Goal: Task Accomplishment & Management: Use online tool/utility

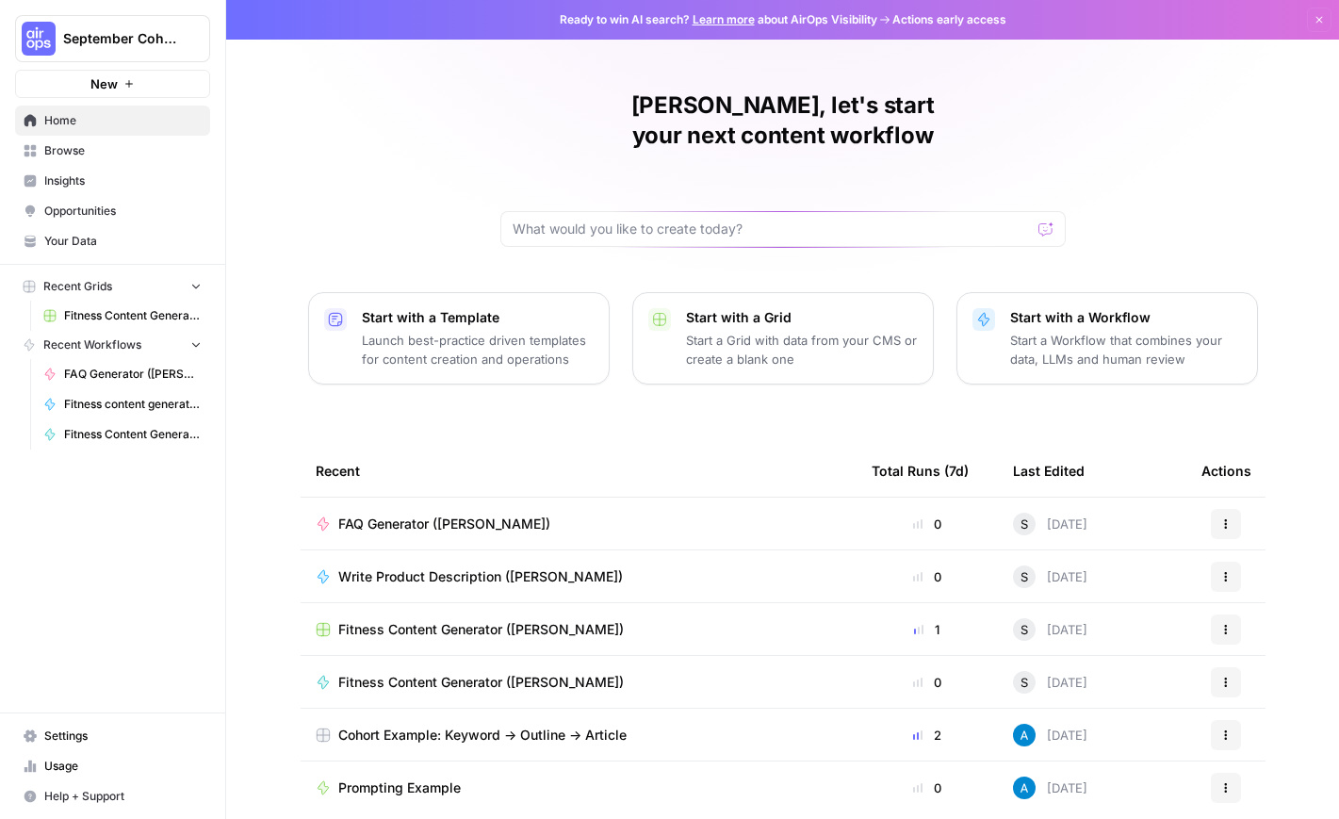
click at [91, 245] on span "Your Data" at bounding box center [122, 241] width 157 height 17
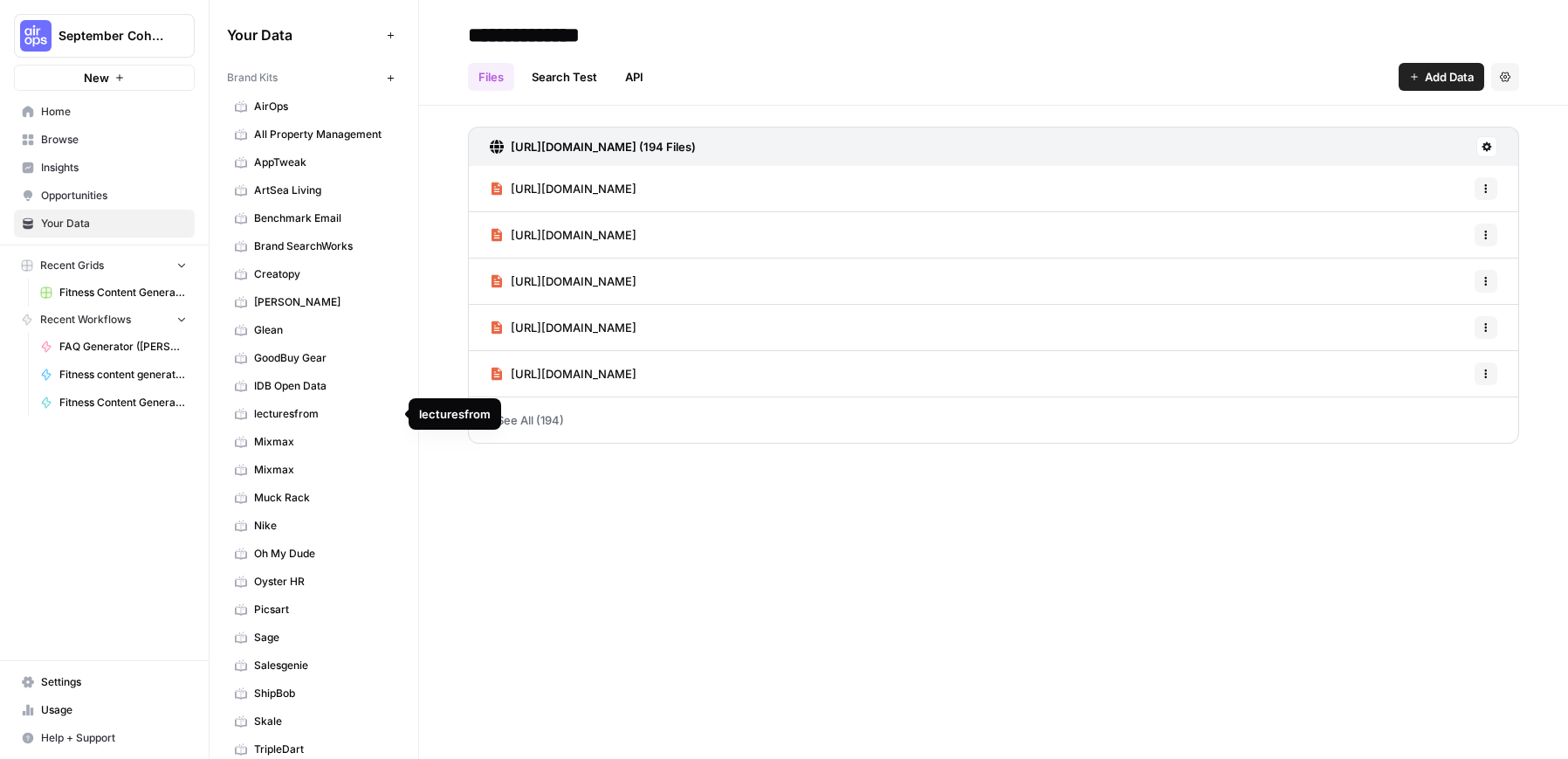
scroll to position [153, 0]
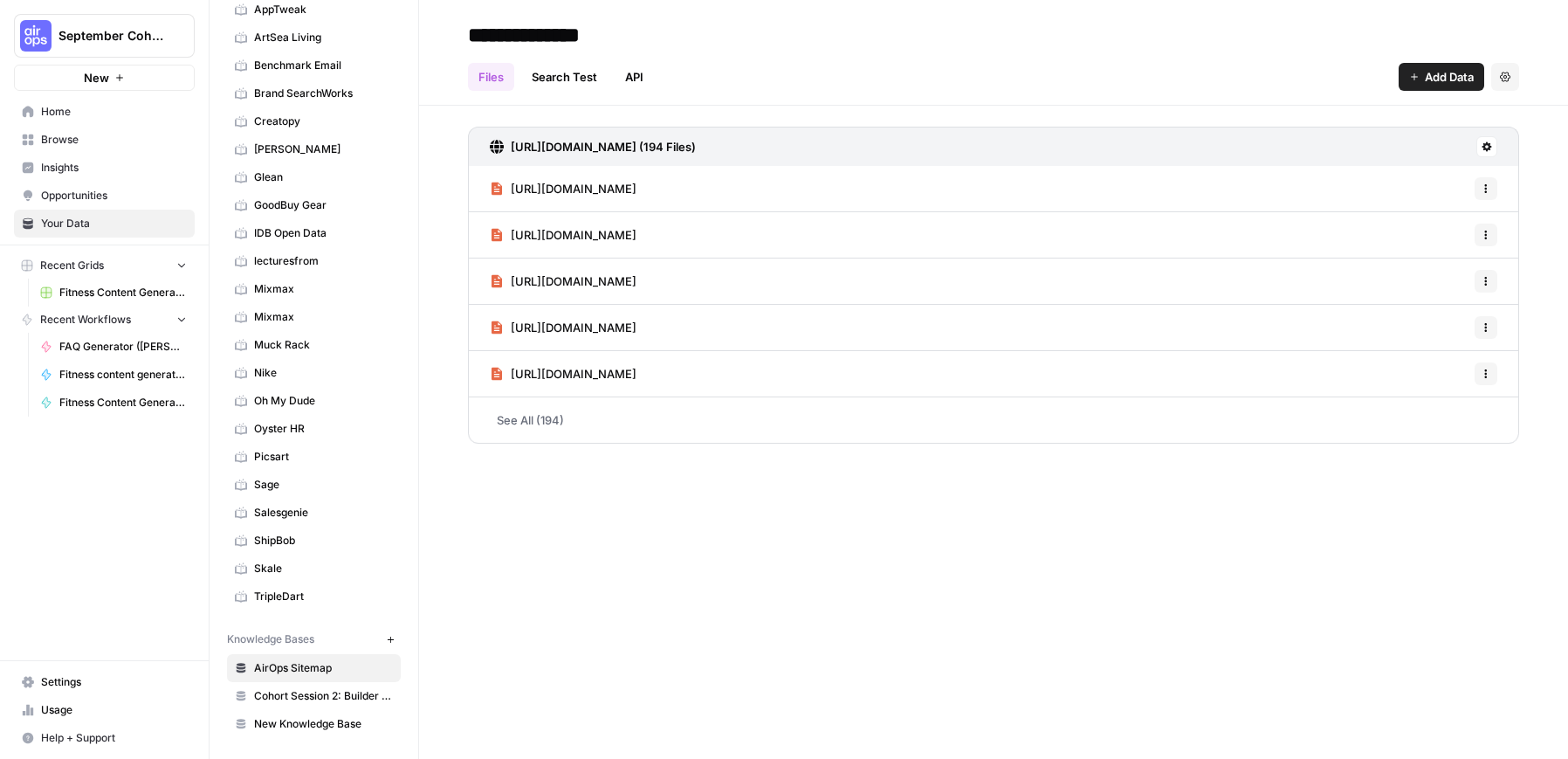
click at [383, 639] on button "New" at bounding box center [390, 639] width 21 height 21
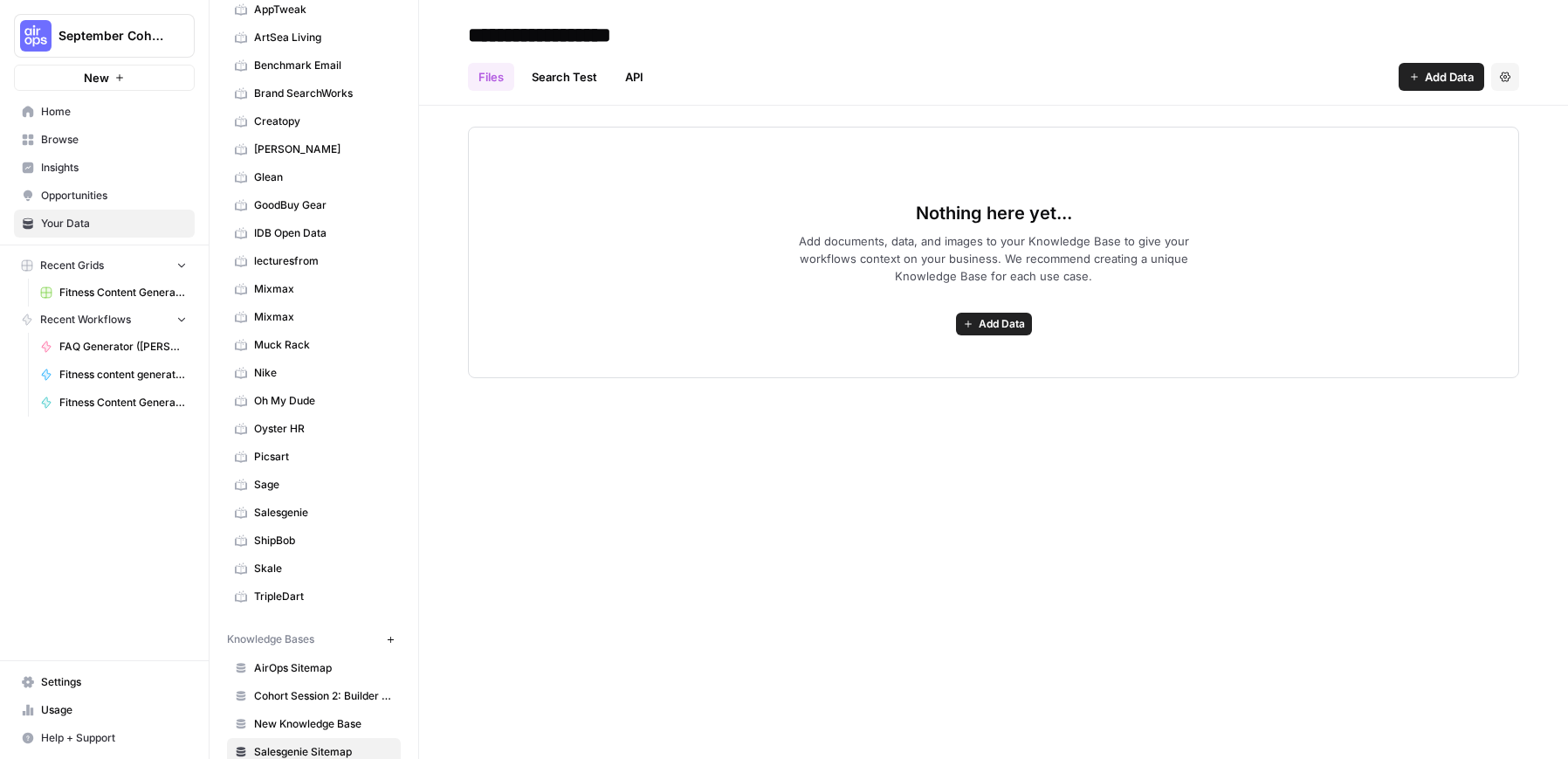
type input "**********"
click at [1058, 83] on div "Files Search Test API Add Data Settings" at bounding box center [993, 70] width 1052 height 42
click at [1058, 80] on span "Add Data" at bounding box center [1449, 77] width 49 height 18
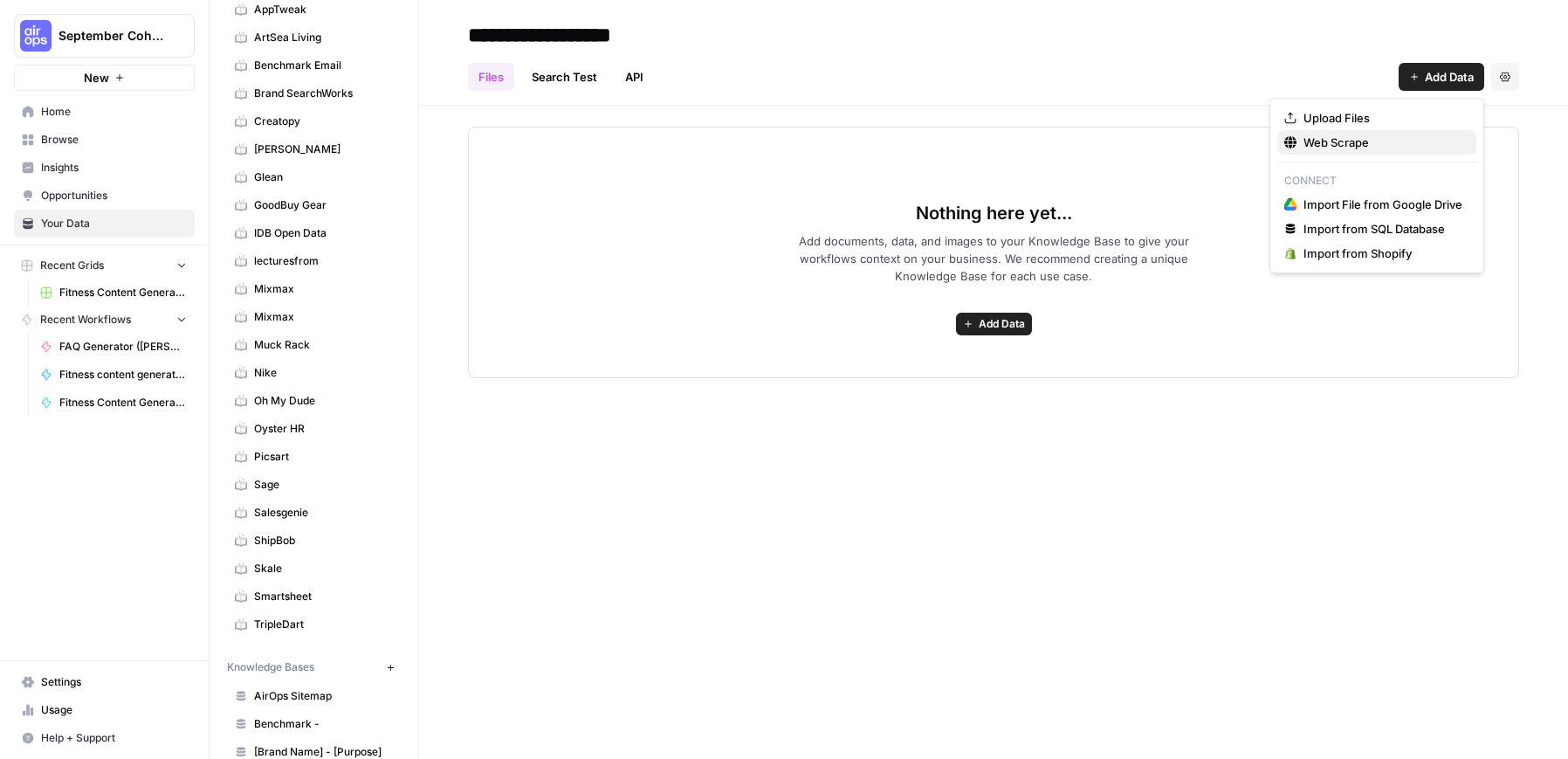
click at [1058, 143] on span "Web Scrape" at bounding box center [1384, 142] width 159 height 18
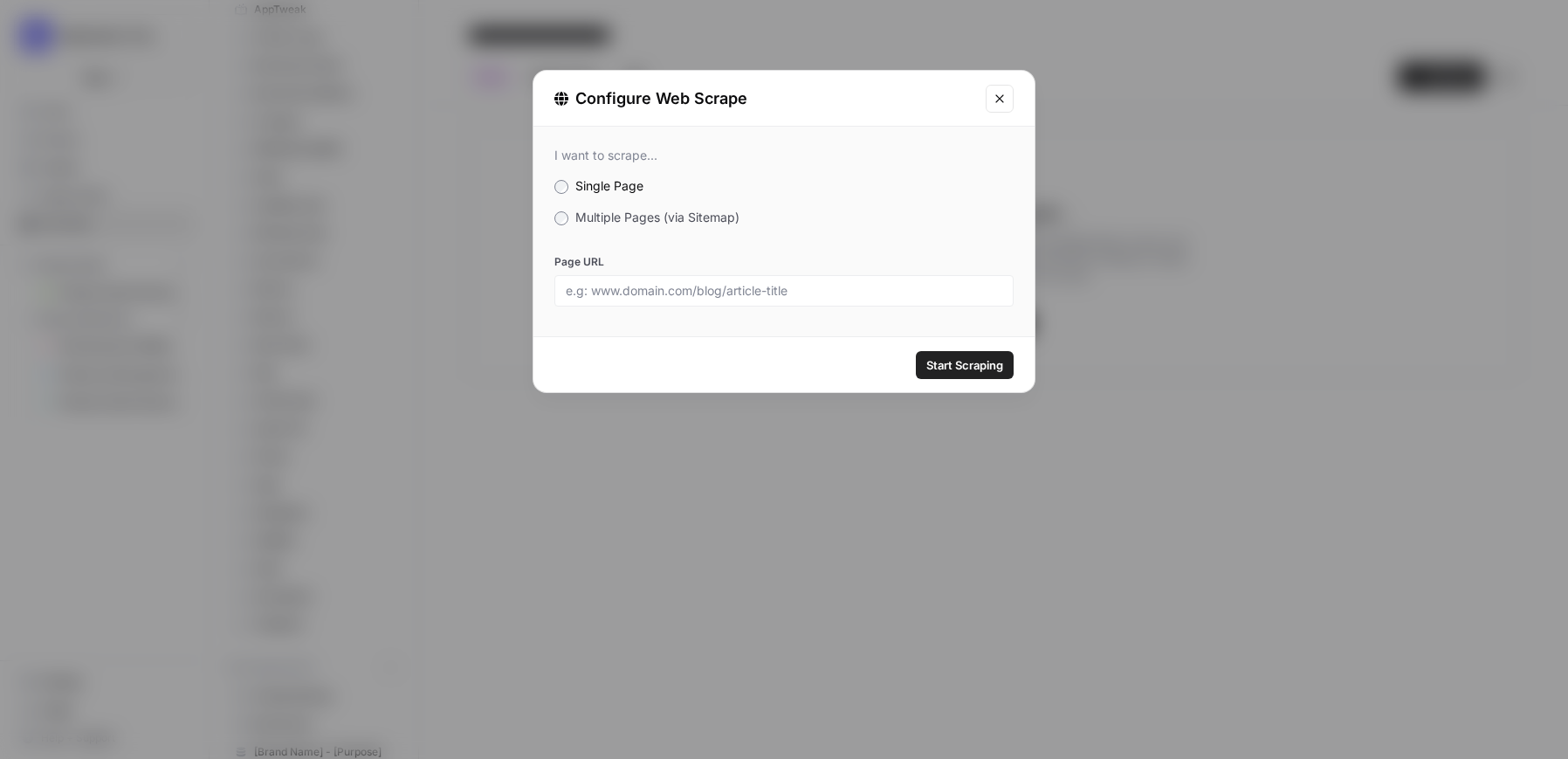
click at [627, 223] on span "Multiple Pages (via Sitemap)" at bounding box center [657, 217] width 164 height 15
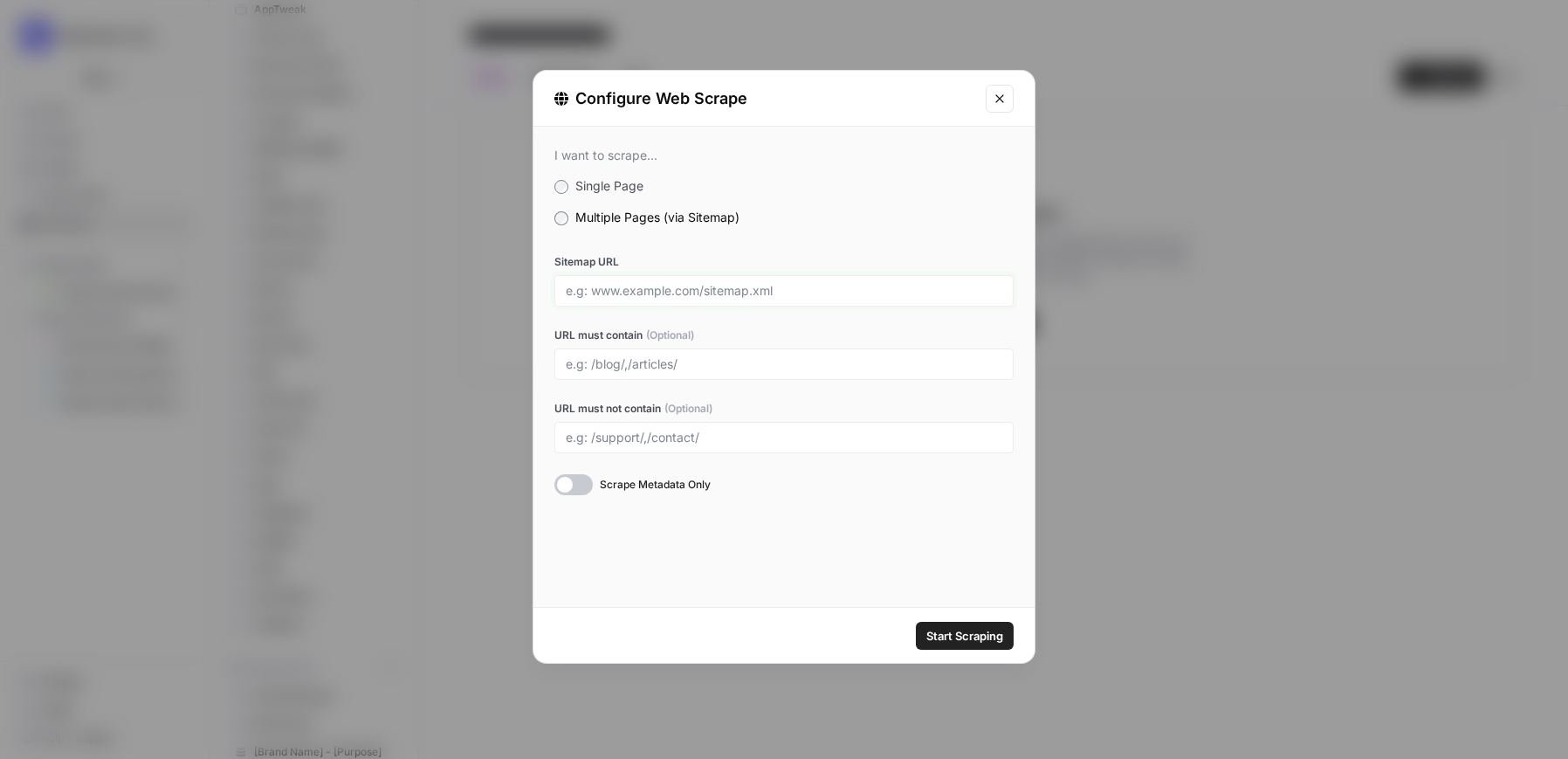
click at [683, 291] on input "Sitemap URL" at bounding box center [784, 290] width 436 height 16
click at [655, 289] on input "Sitemap URL" at bounding box center [784, 290] width 436 height 16
paste input "[URL][DOMAIN_NAME]"
type input "[URL][DOMAIN_NAME]"
click at [626, 358] on input "URL must contain (Optional)" at bounding box center [784, 363] width 436 height 16
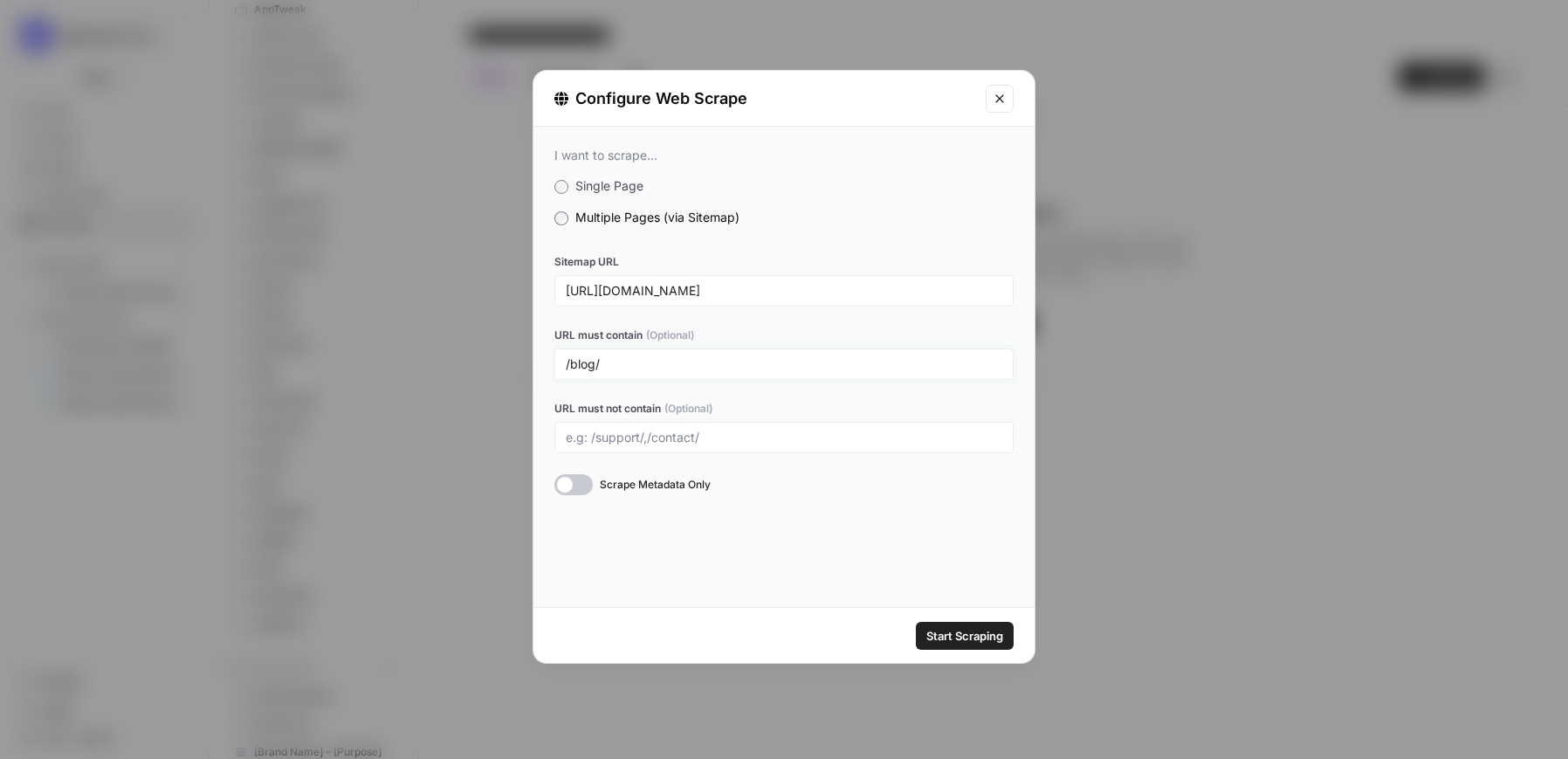
type input "/blog/"
click at [574, 492] on div at bounding box center [573, 485] width 38 height 21
click at [952, 637] on span "Start Scraping" at bounding box center [965, 636] width 77 height 18
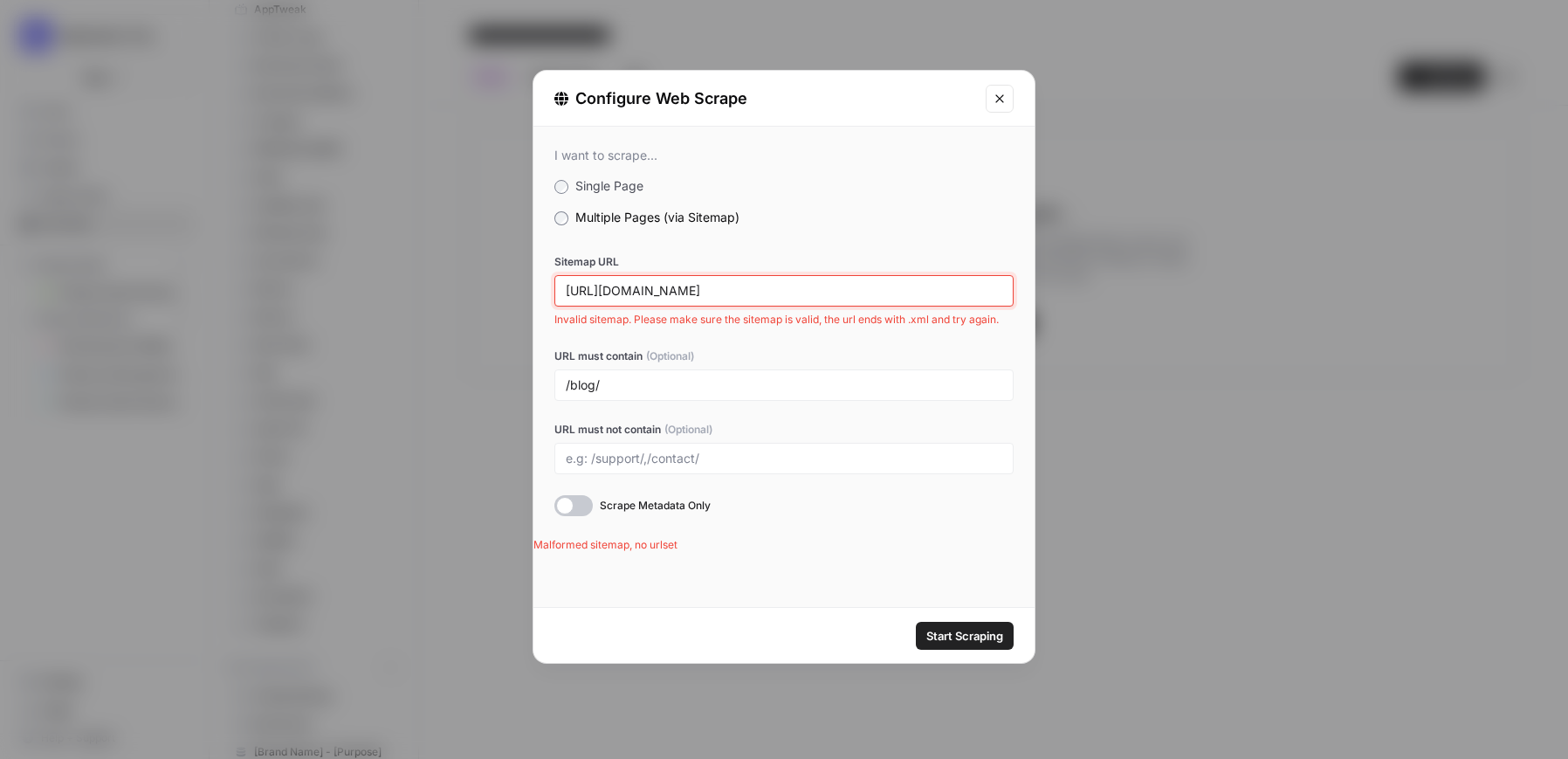
click at [917, 291] on input "[URL][DOMAIN_NAME]" at bounding box center [784, 290] width 436 height 16
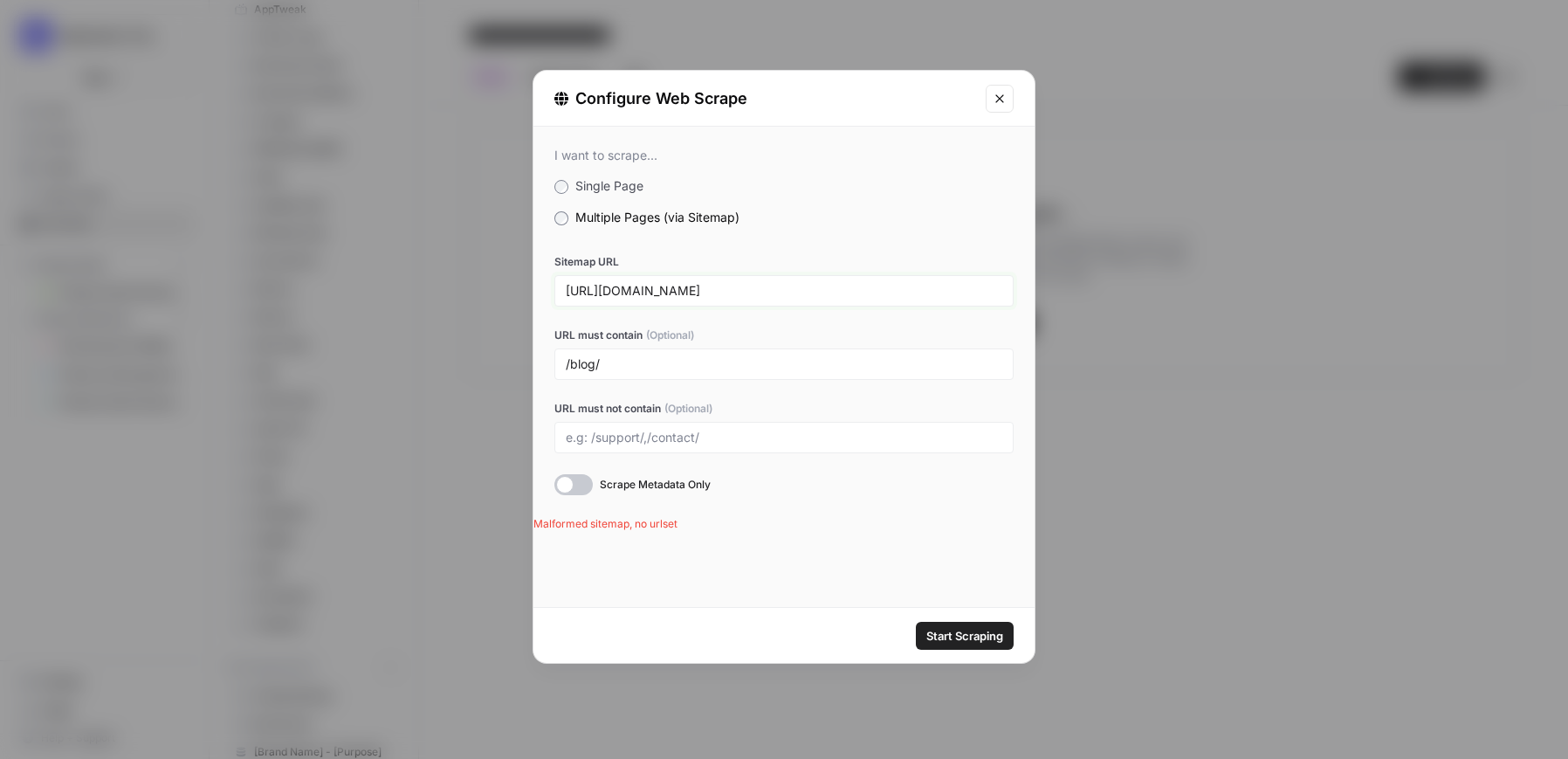
click at [841, 285] on input "[URL][DOMAIN_NAME]" at bounding box center [784, 290] width 436 height 16
paste input "page-"
type input "[URL][DOMAIN_NAME]"
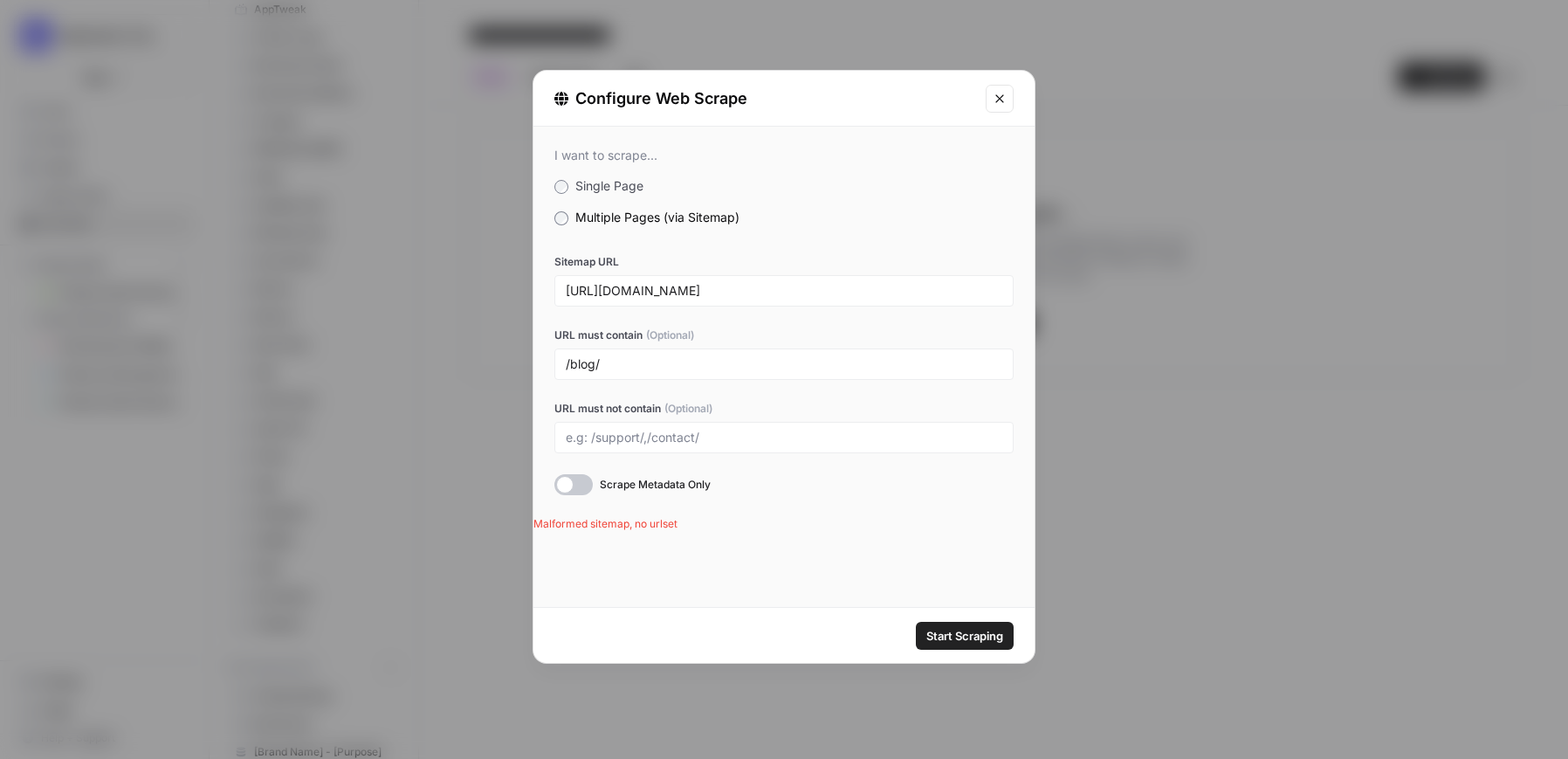
click at [960, 645] on button "Start Scraping" at bounding box center [966, 636] width 98 height 28
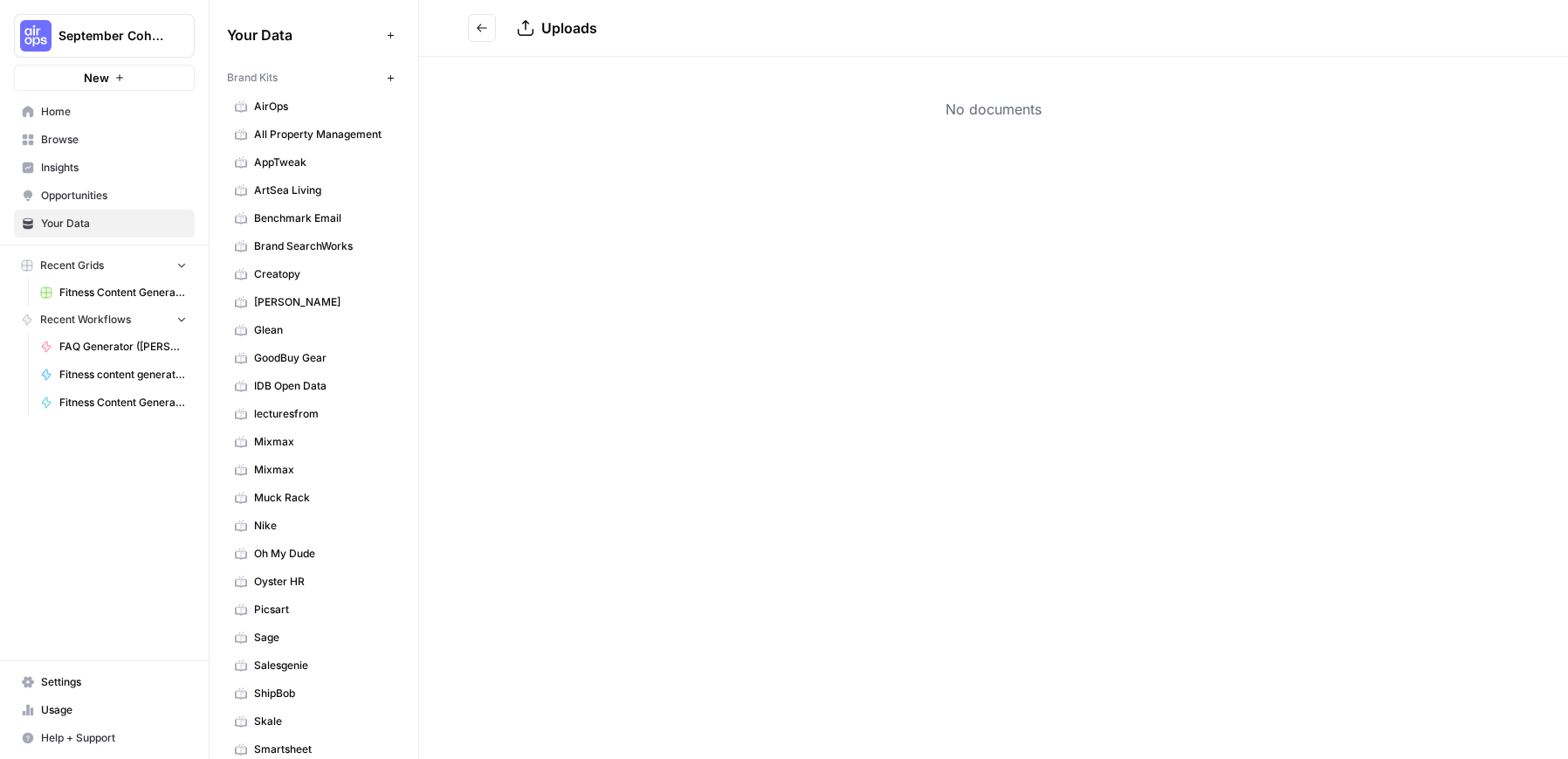
click at [480, 23] on icon "Go back" at bounding box center [482, 28] width 12 height 12
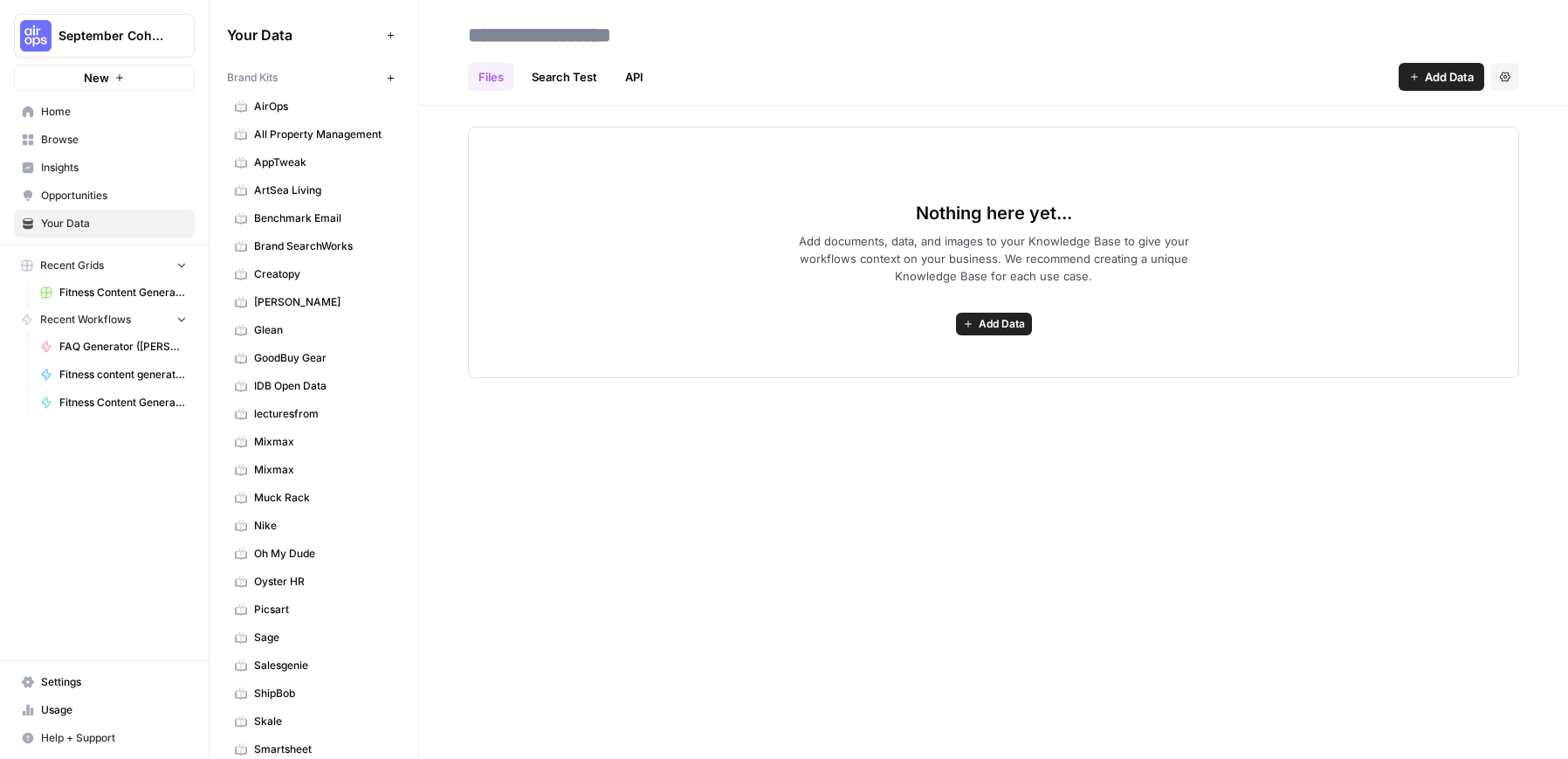
click at [563, 82] on link "Search Test" at bounding box center [564, 77] width 86 height 28
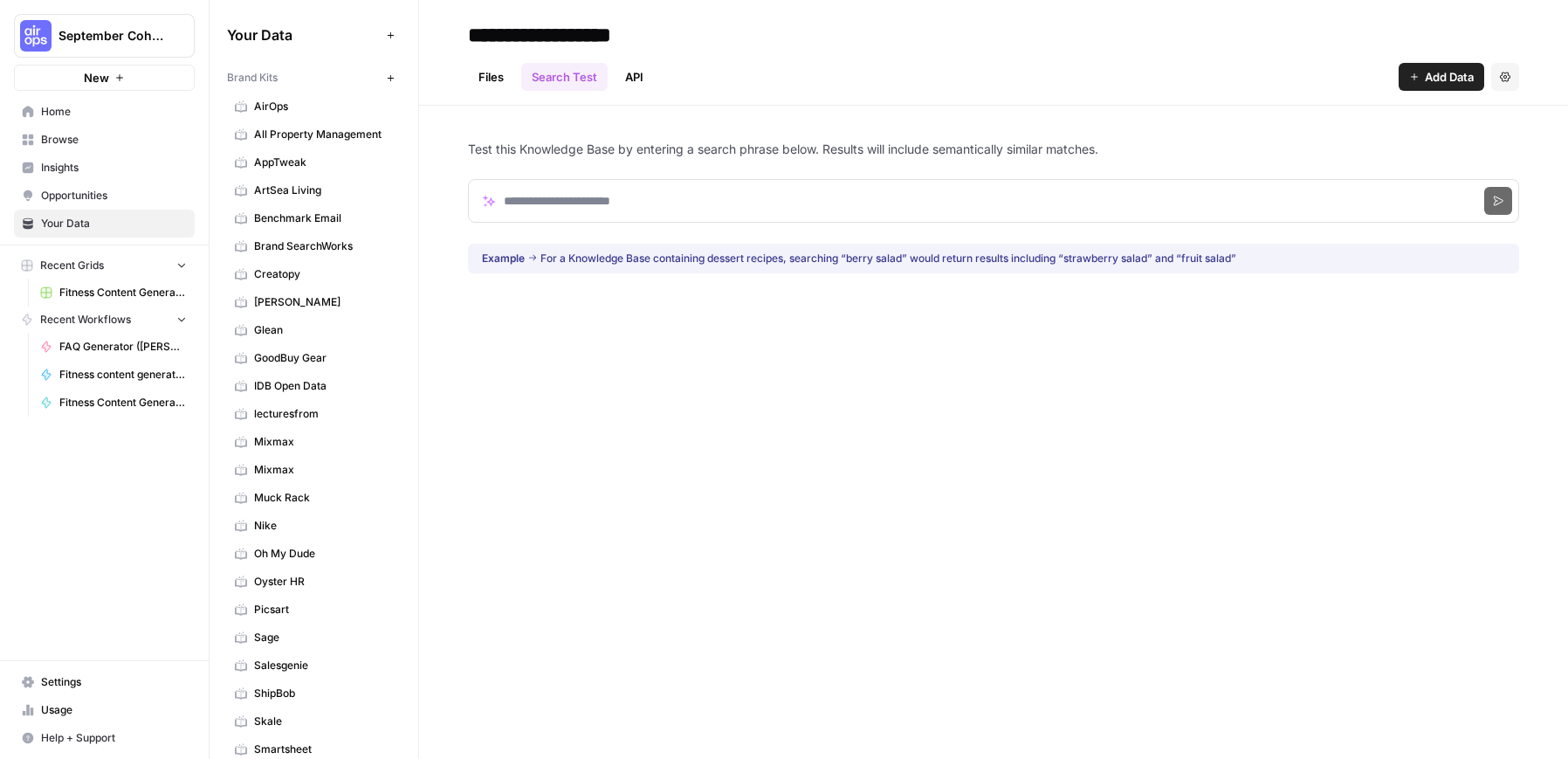
click at [625, 79] on link "API" at bounding box center [634, 77] width 39 height 28
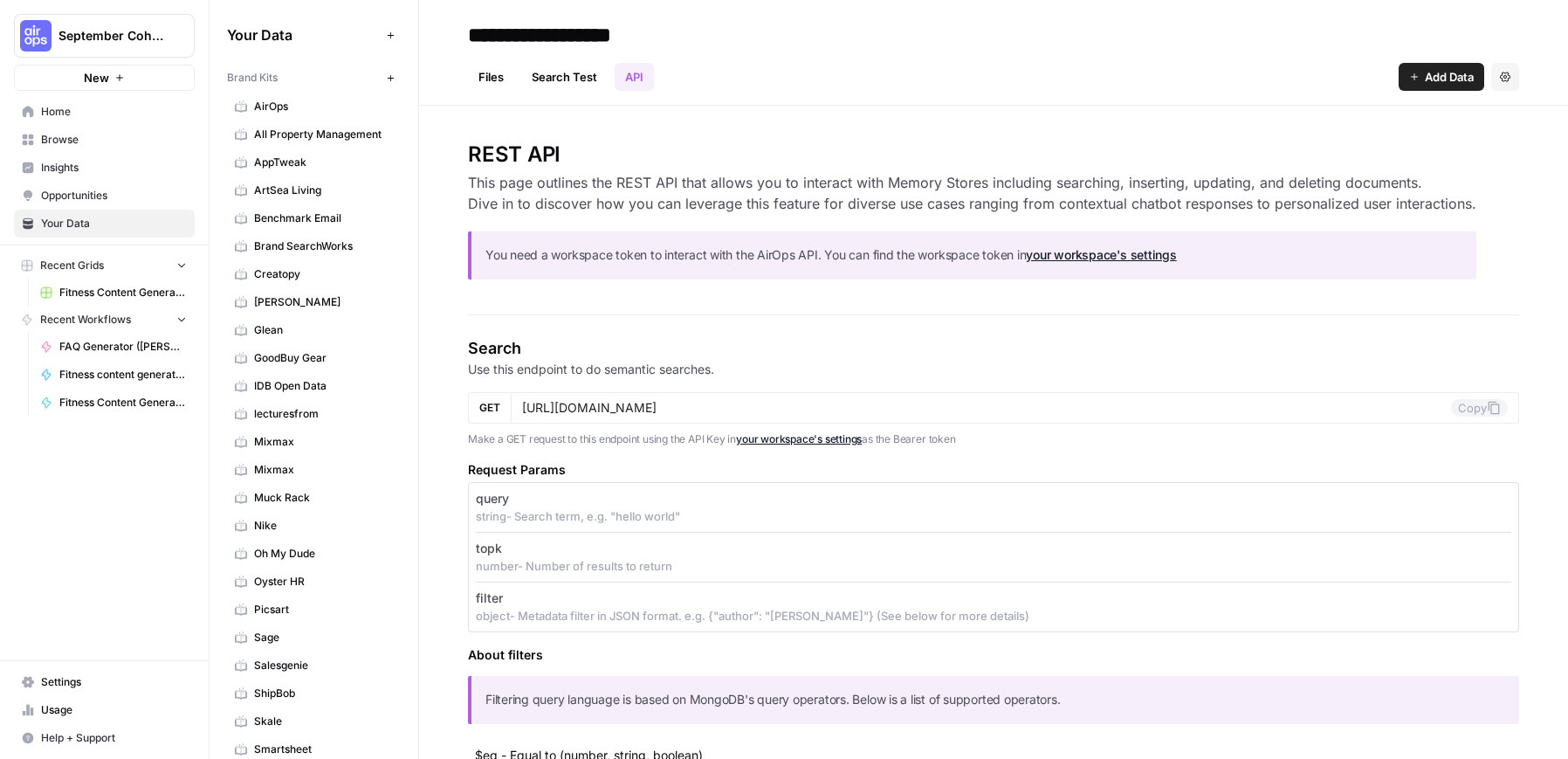
click at [492, 78] on link "Files" at bounding box center [491, 77] width 46 height 28
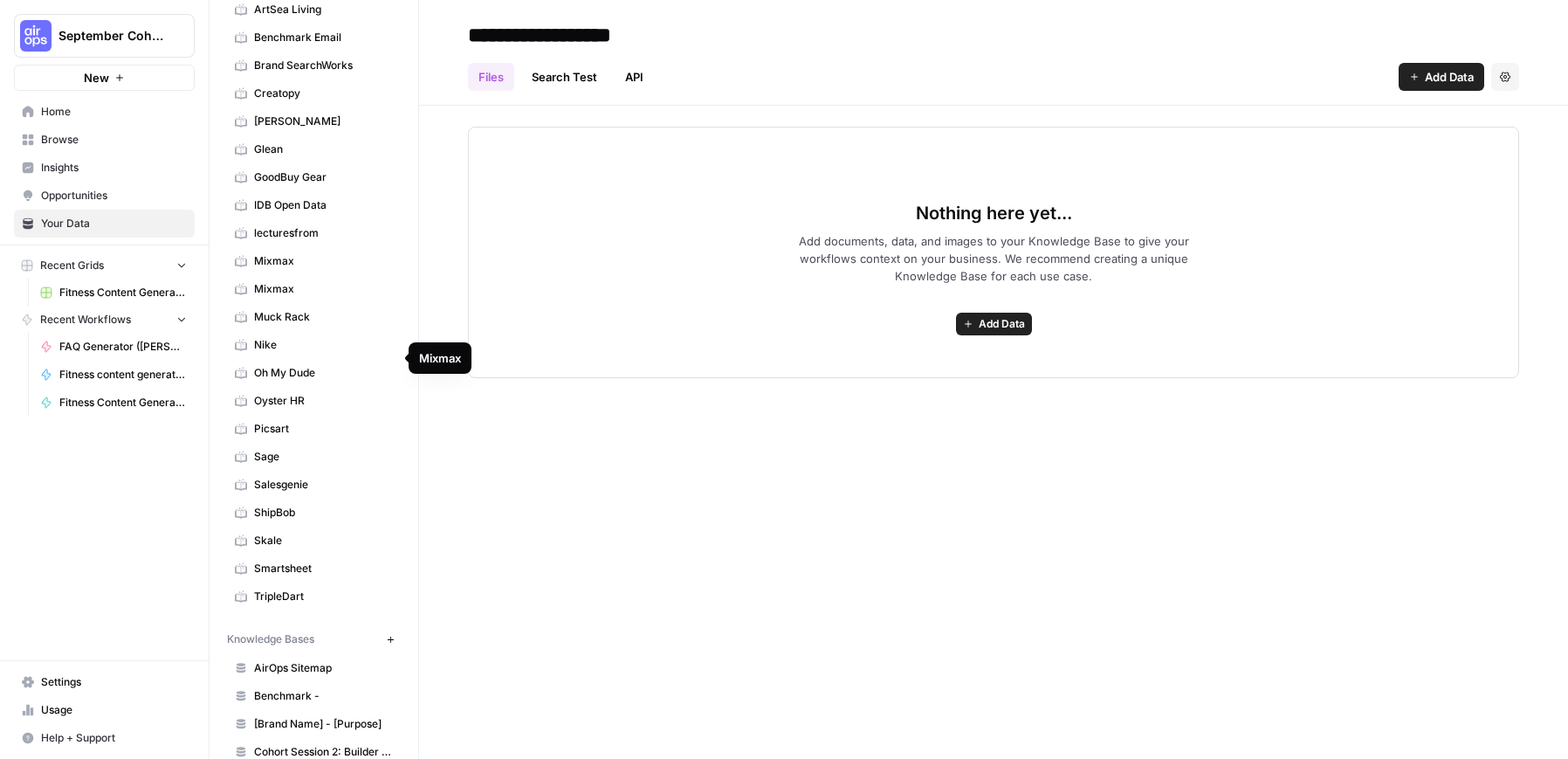
scroll to position [461, 0]
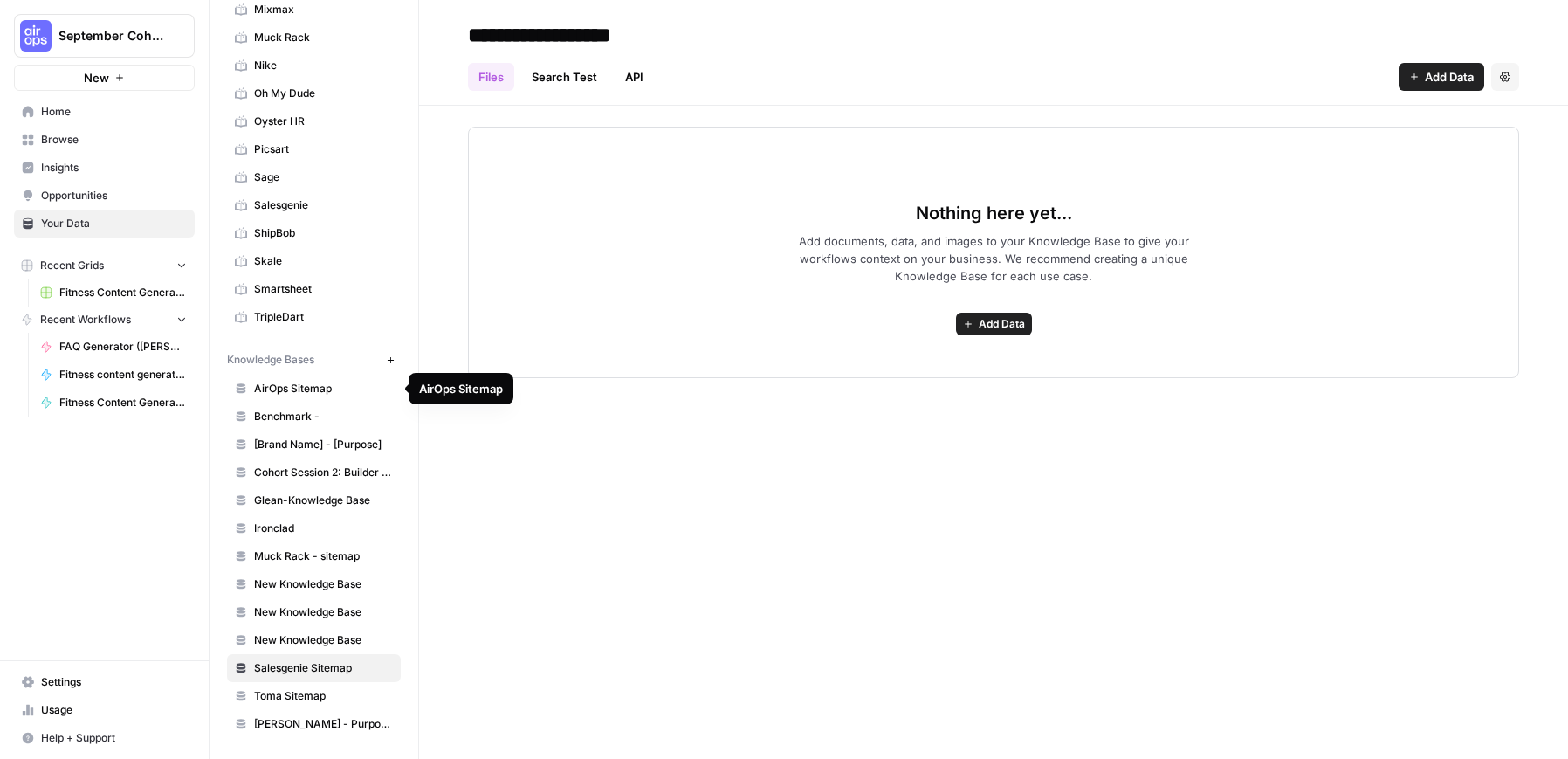
click at [298, 382] on span "AirOps Sitemap" at bounding box center [323, 388] width 139 height 16
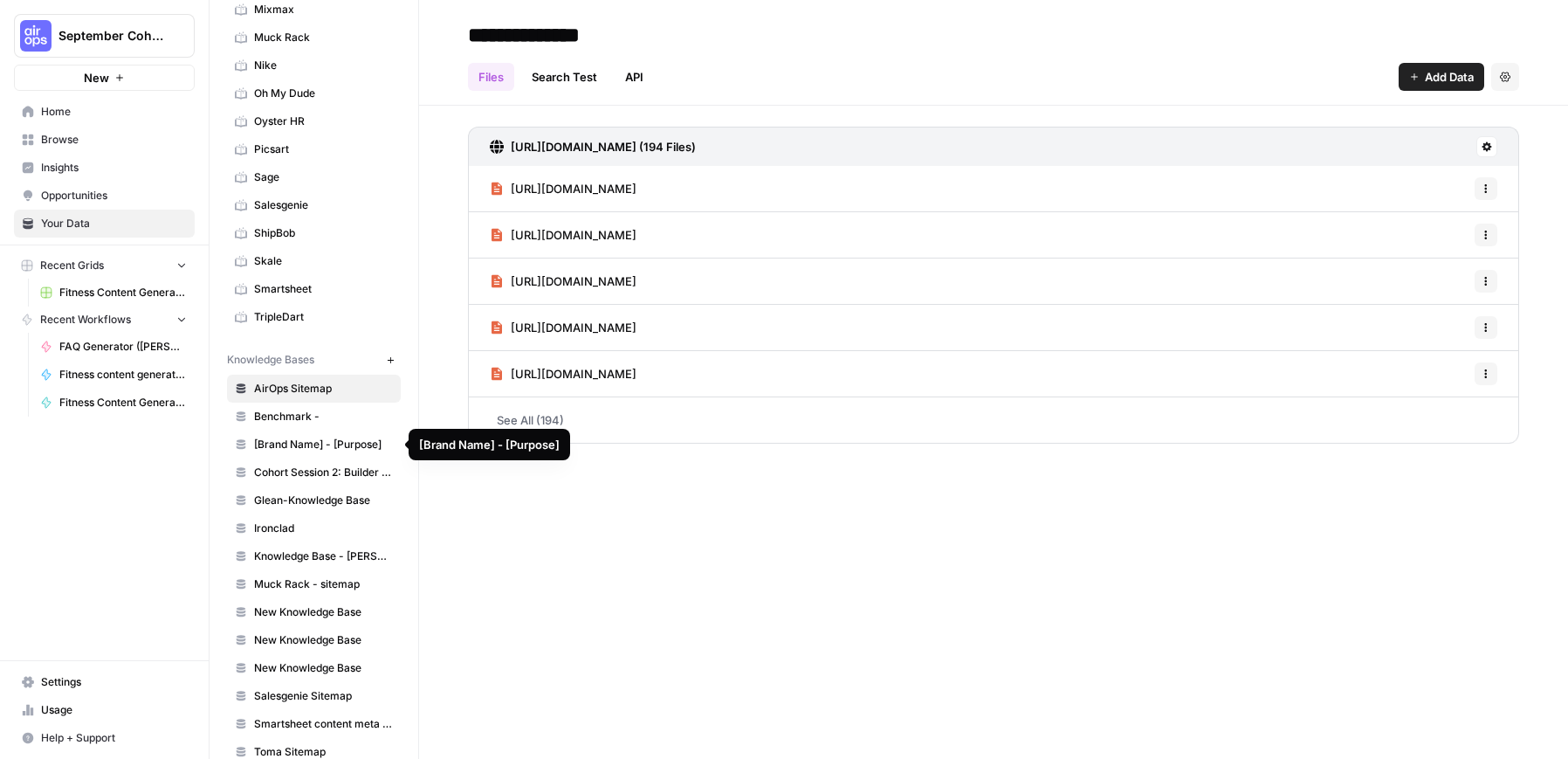
click at [322, 443] on span "[Brand Name] - [Purpose]" at bounding box center [323, 444] width 139 height 16
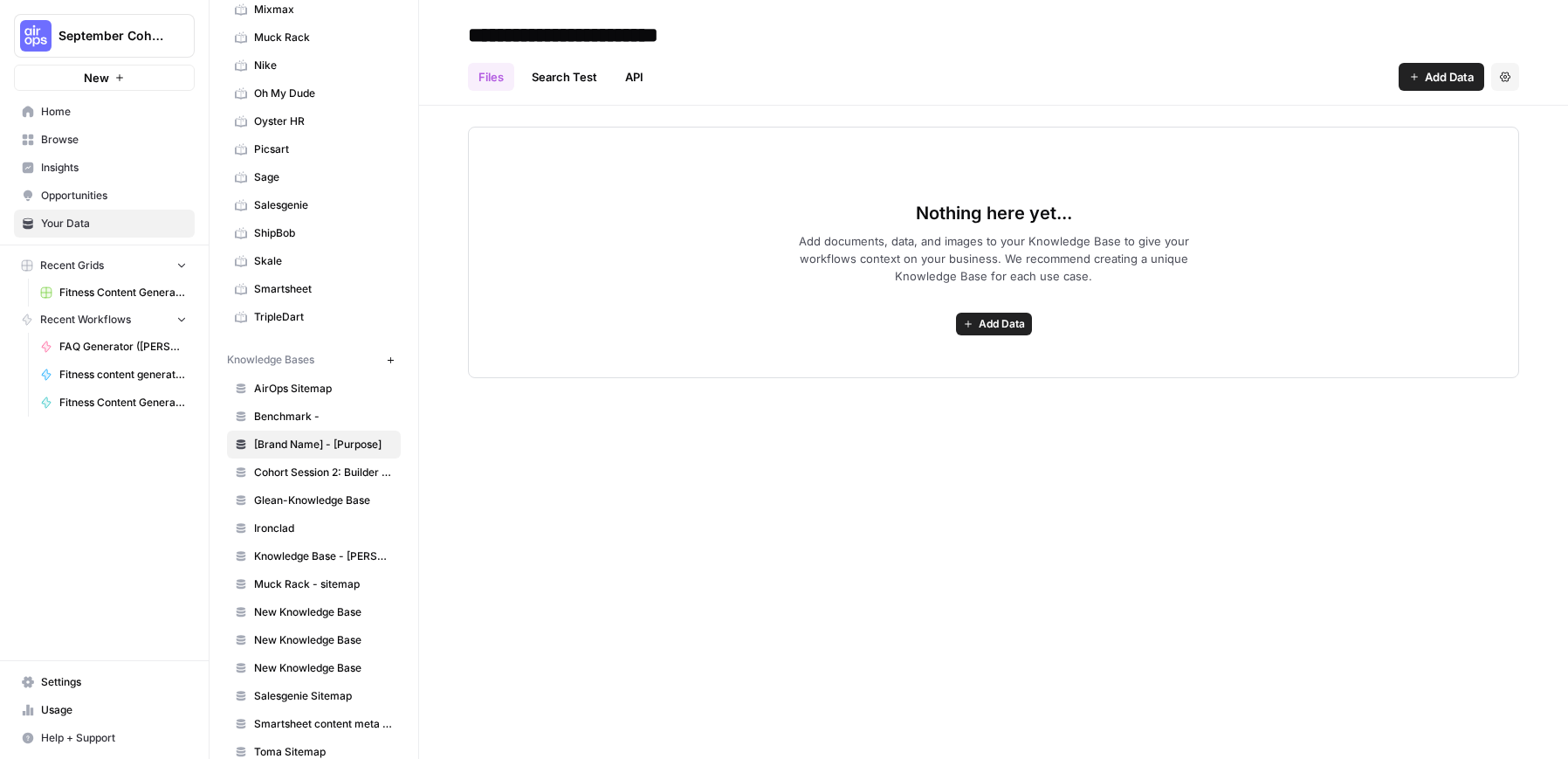
click at [112, 142] on span "Browse" at bounding box center [113, 139] width 145 height 16
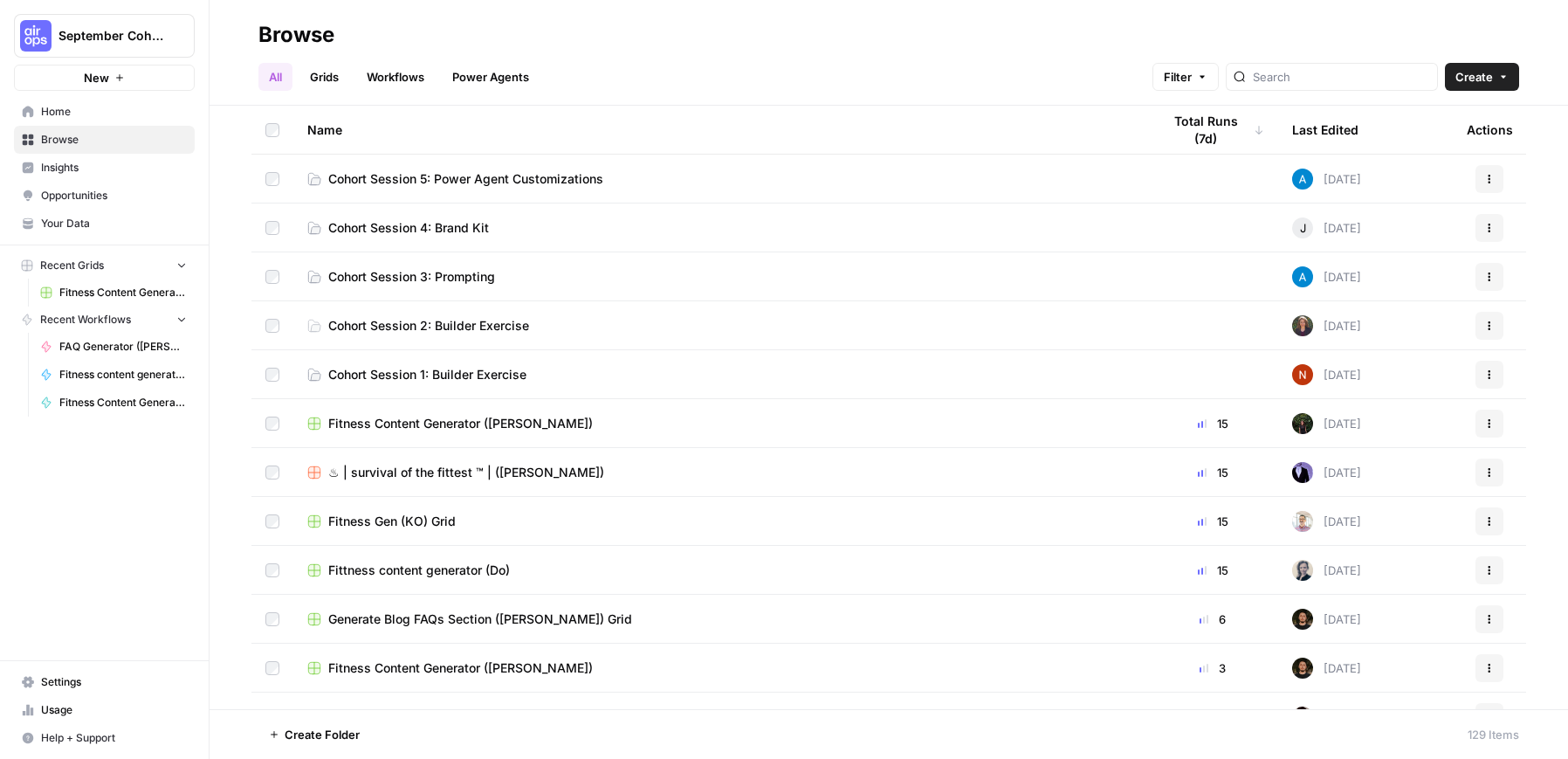
click at [458, 174] on span "Cohort Session 5: Power Agent Customizations" at bounding box center [465, 179] width 275 height 18
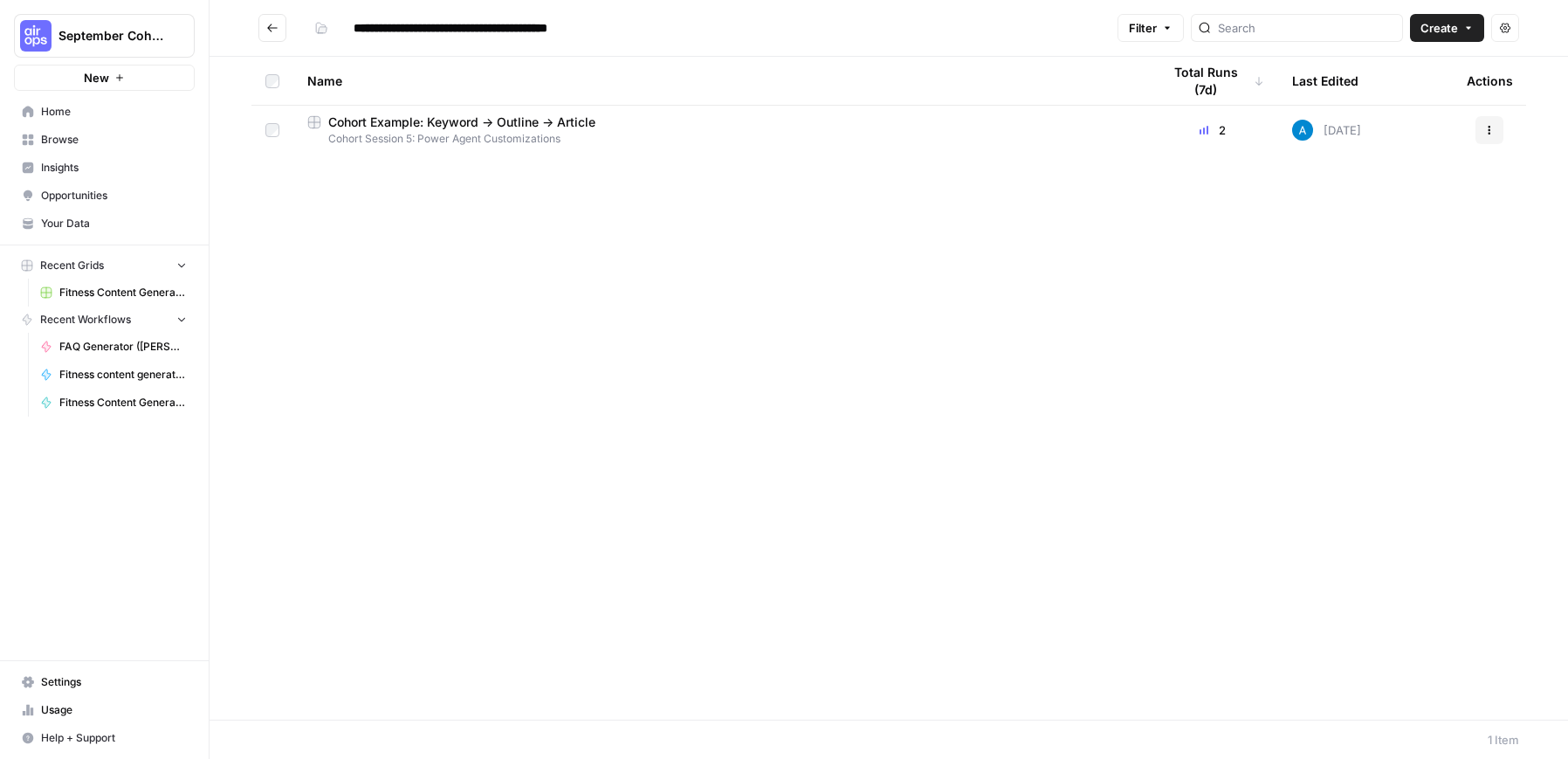
click at [614, 121] on div "Cohort Example: Keyword -> Outline -> Article" at bounding box center [720, 122] width 826 height 18
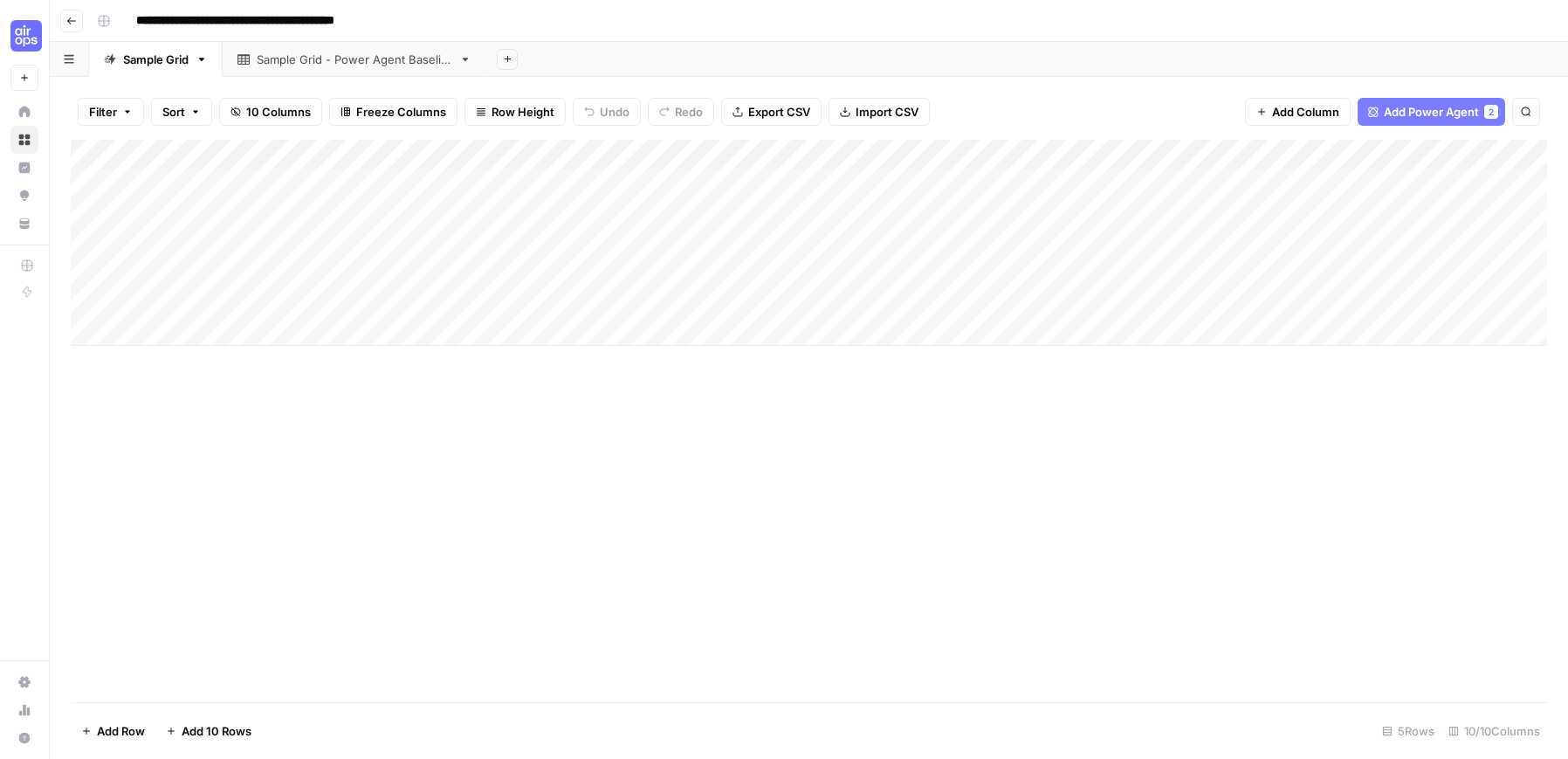
click at [356, 73] on link "Sample Grid - Power Agent Baseline" at bounding box center [354, 59] width 264 height 35
click at [1058, 117] on span "Add Power Agent" at bounding box center [1448, 111] width 95 height 18
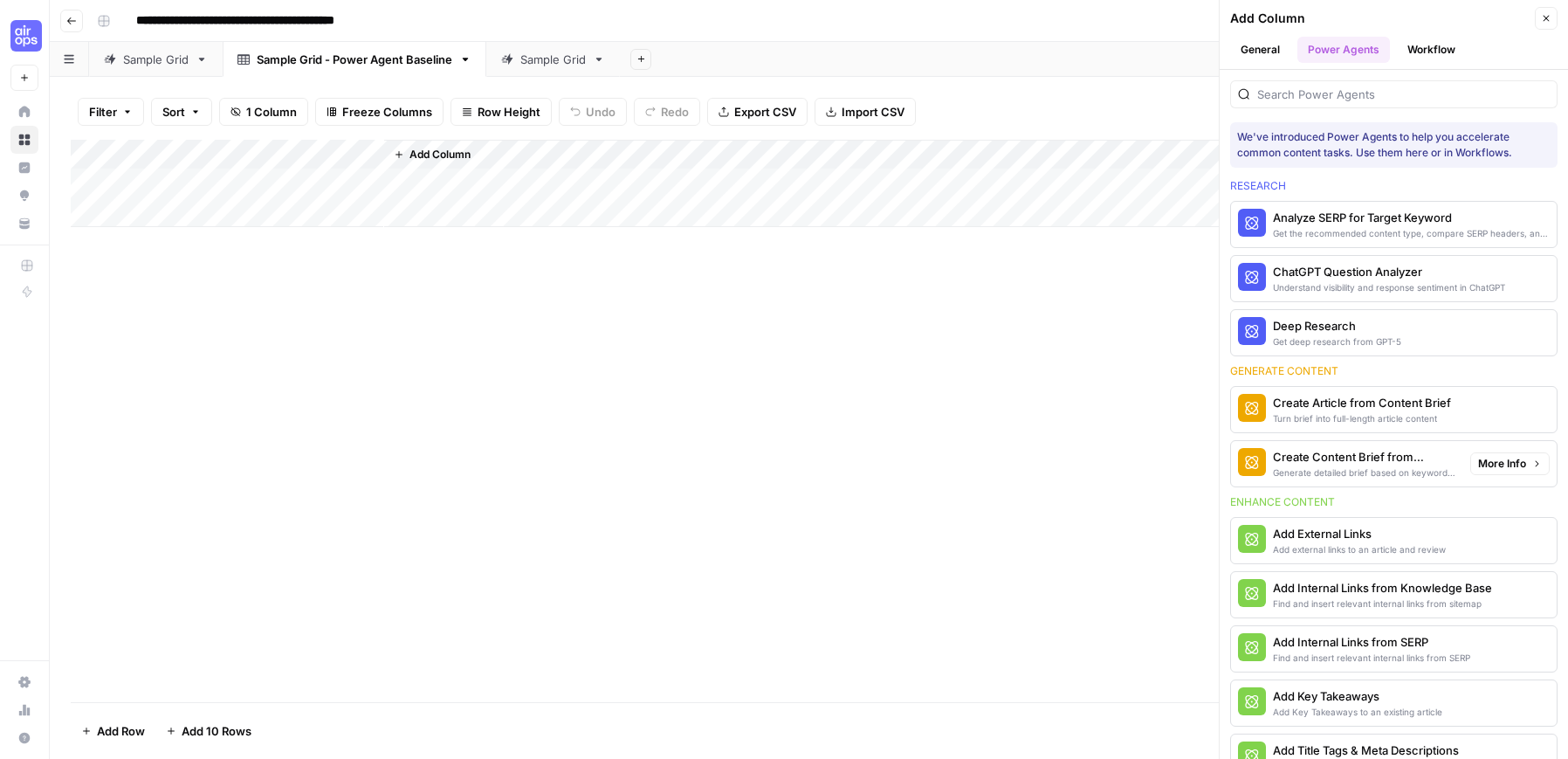
click at [1058, 451] on div "Create Content Brief from Keyword" at bounding box center [1365, 456] width 183 height 18
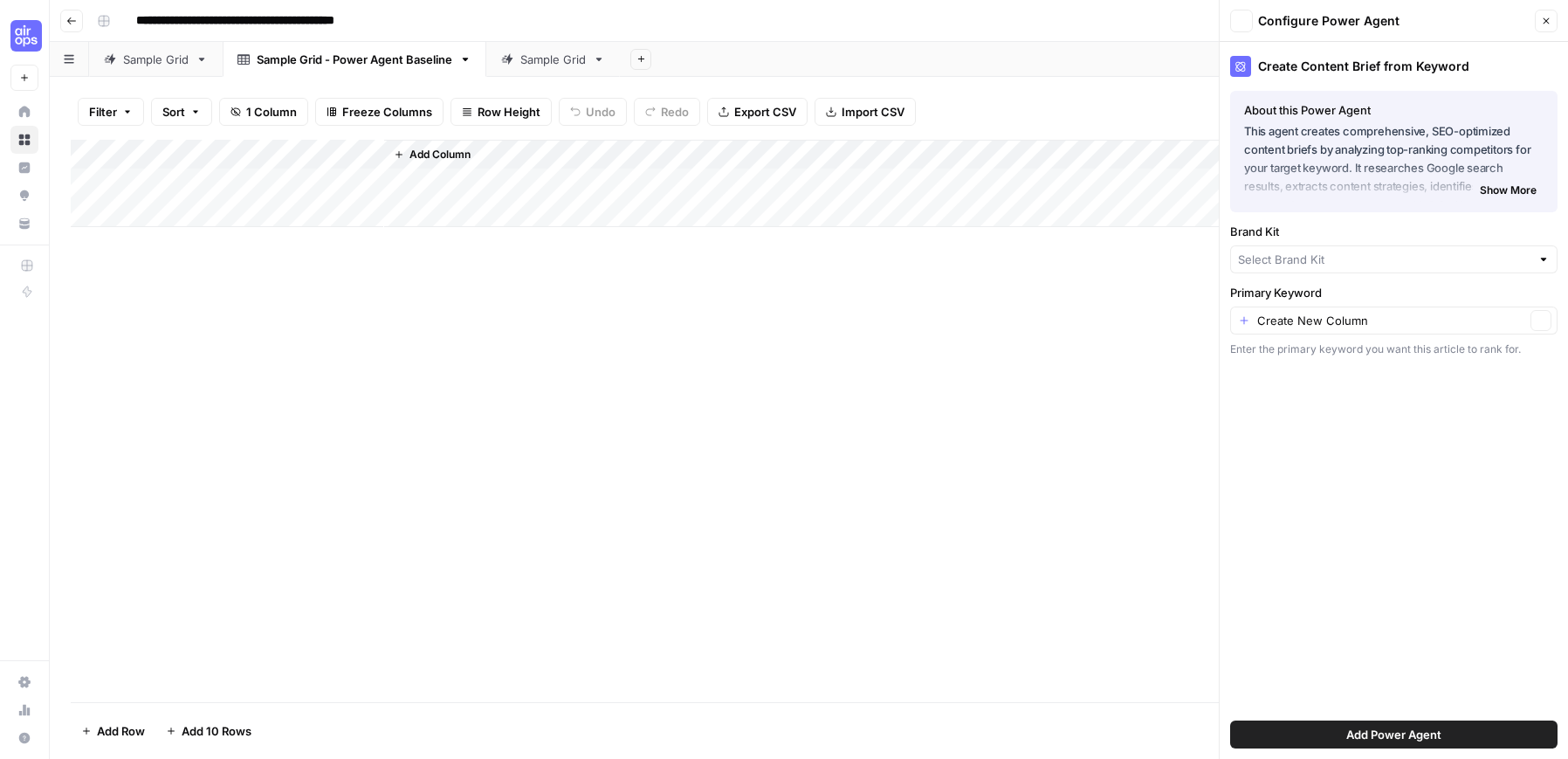
type input "AirOps"
click at [1058, 271] on div "AirOps Clear" at bounding box center [1394, 261] width 327 height 28
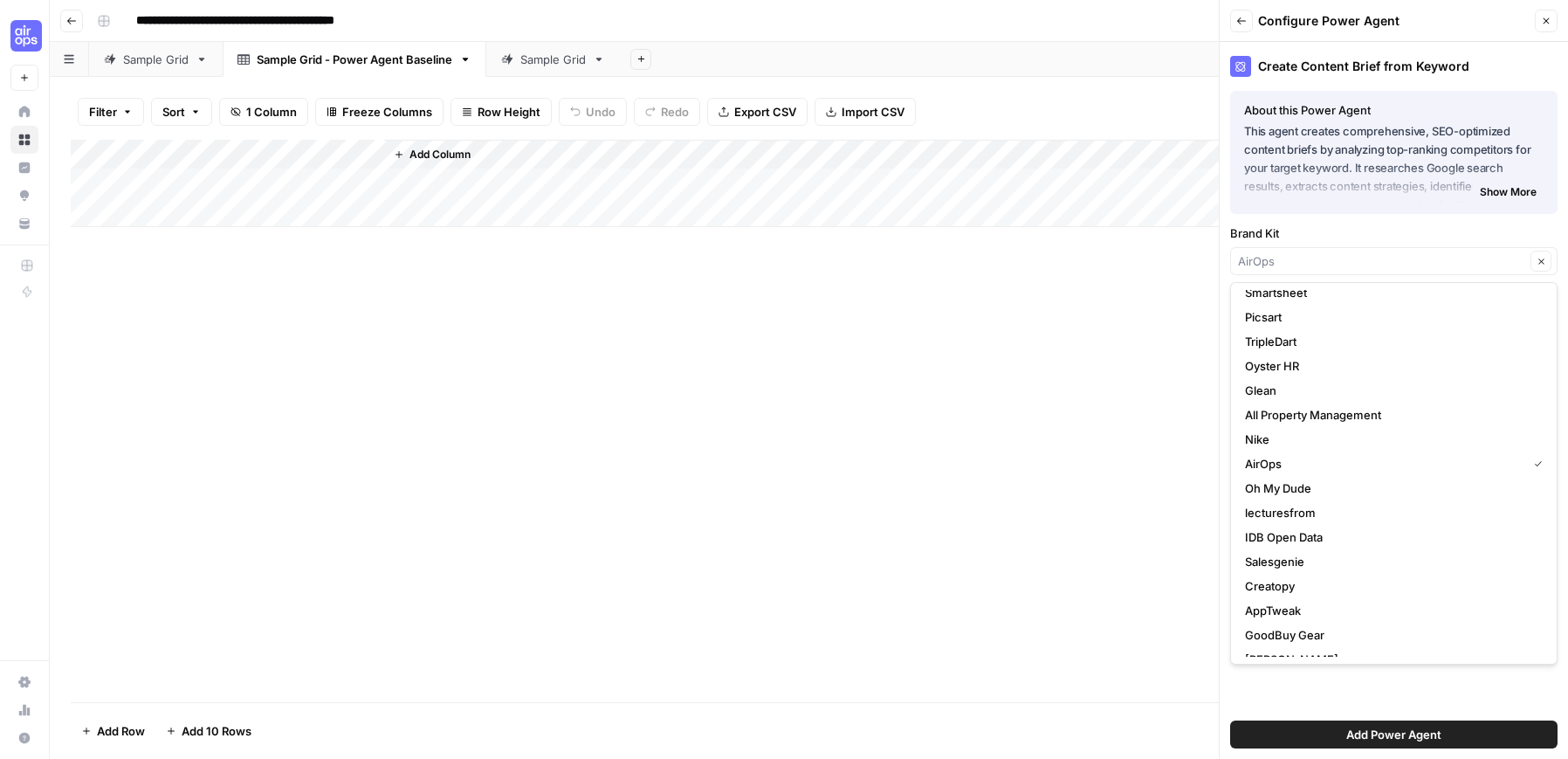
scroll to position [245, 0]
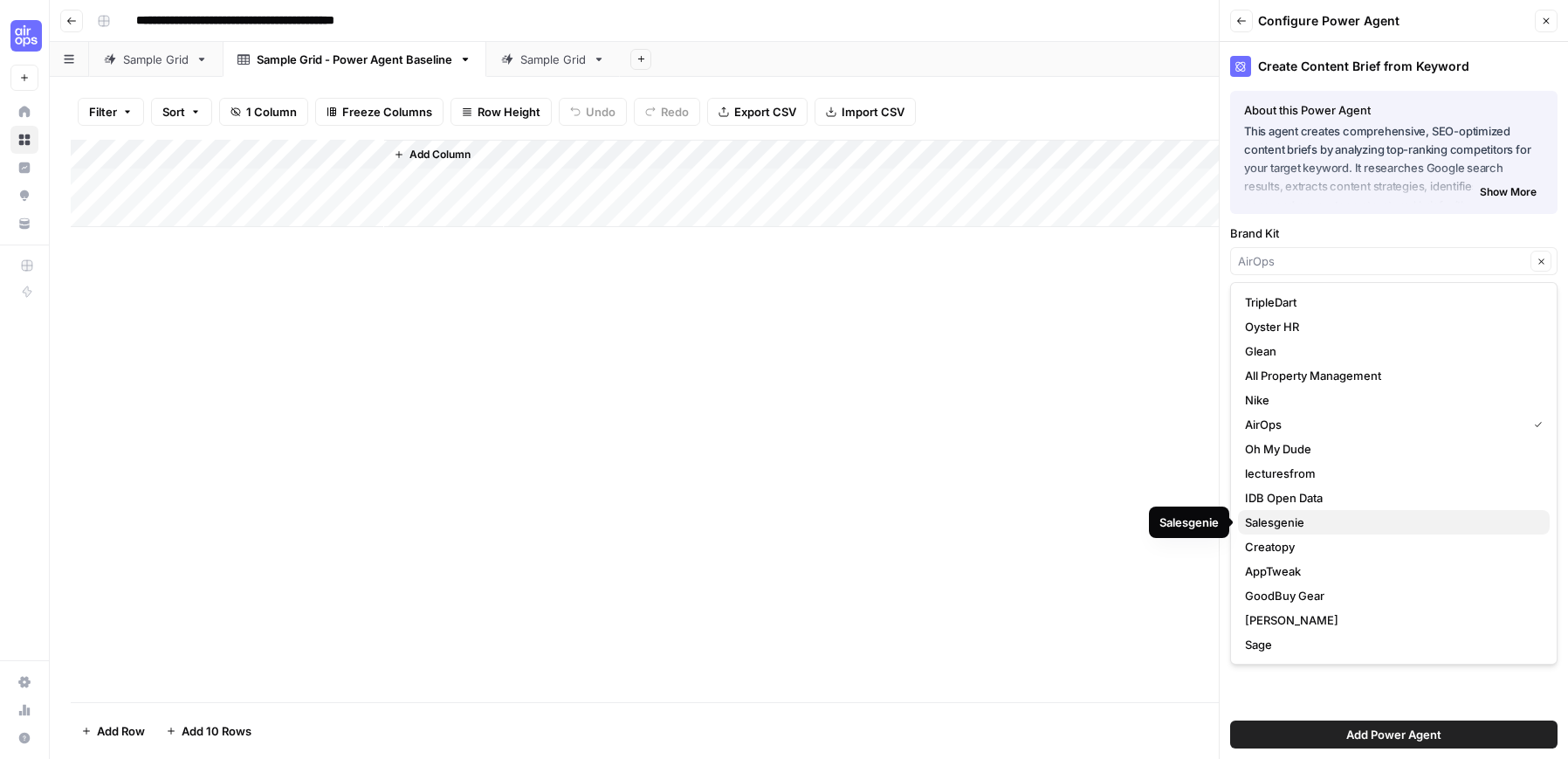
click at [1058, 513] on span "Salesgenie" at bounding box center [1391, 522] width 291 height 18
type input "Salesgenie"
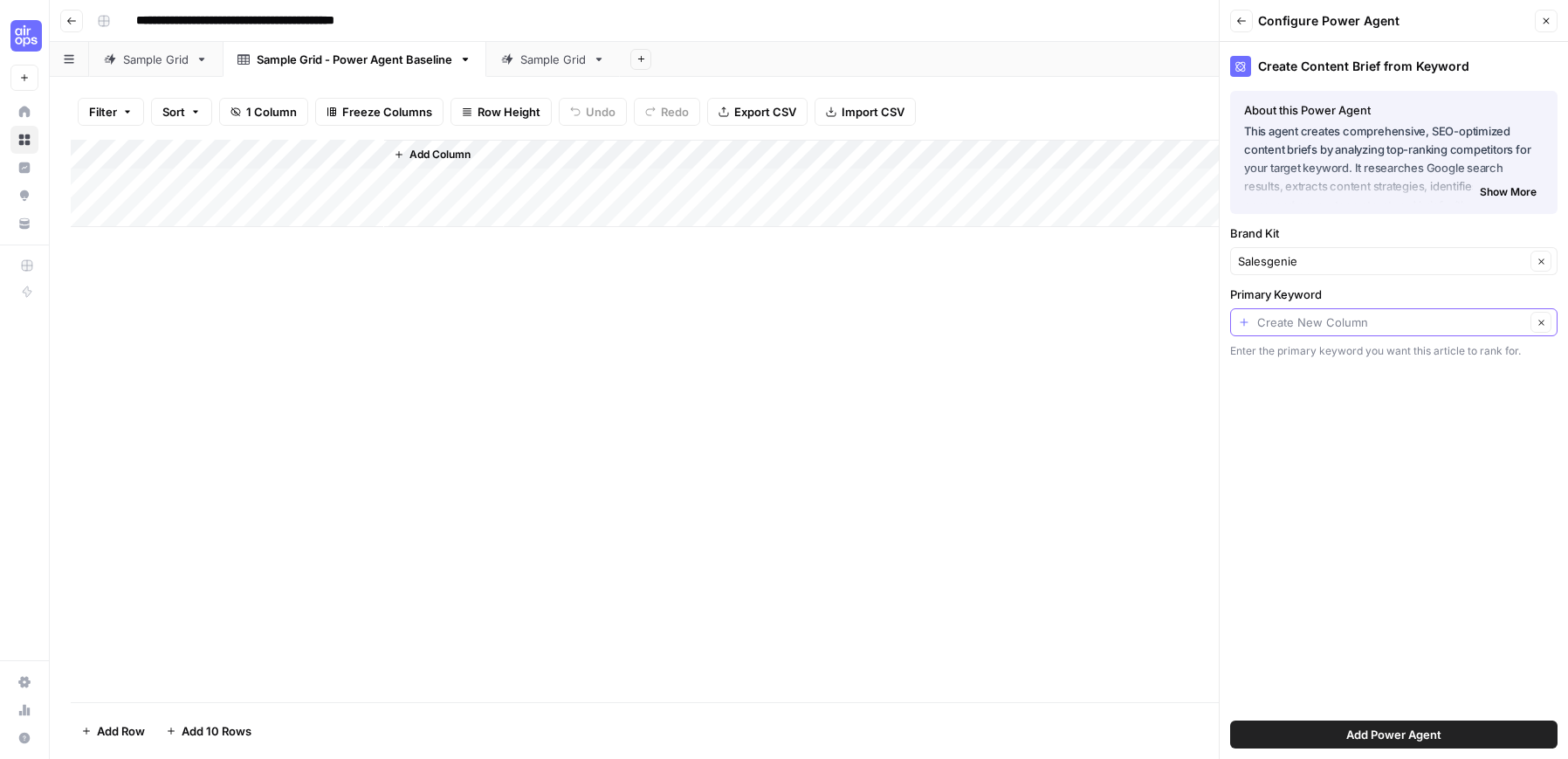
click at [1058, 326] on input "Primary Keyword" at bounding box center [1391, 322] width 268 height 18
type input "Create New Column"
click at [1058, 606] on div "Create Content Brief from Keyword About this Power Agent This agent creates com…" at bounding box center [1394, 400] width 348 height 717
click at [1058, 328] on input "Primary Keyword" at bounding box center [1391, 322] width 268 height 18
click at [1058, 430] on div "Keyword Possible Match" at bounding box center [1394, 420] width 297 height 21
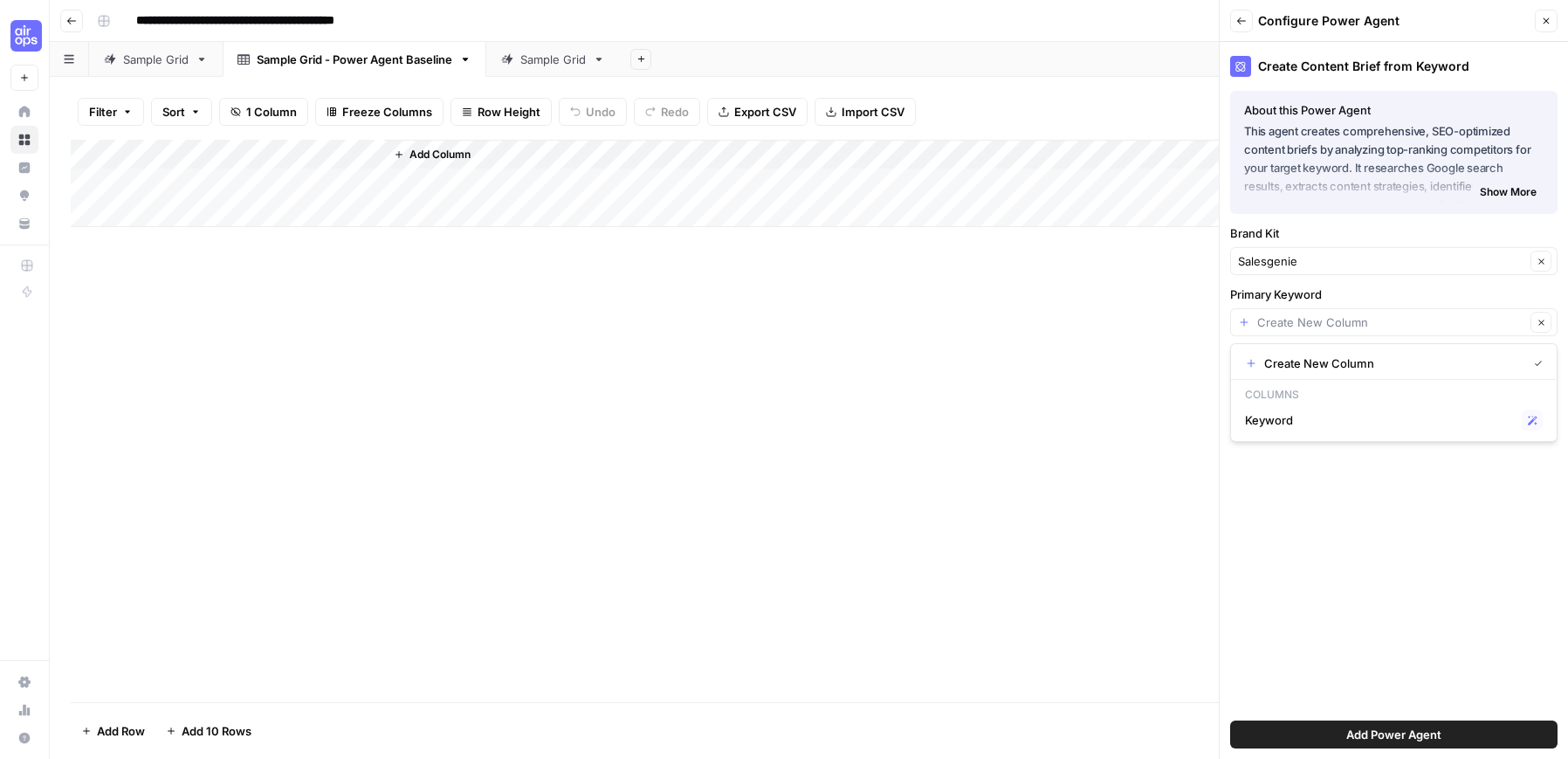
type input "Keyword"
